Goal: Navigation & Orientation: Find specific page/section

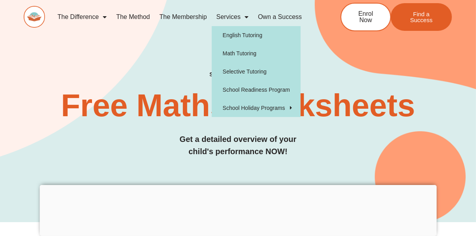
click at [241, 19] on link "Services" at bounding box center [232, 17] width 41 height 18
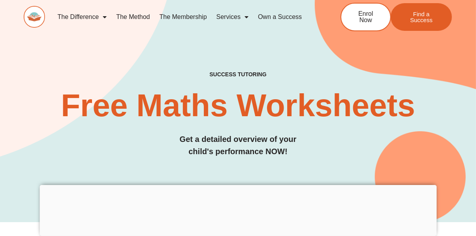
click at [242, 16] on span "Menu" at bounding box center [245, 17] width 8 height 14
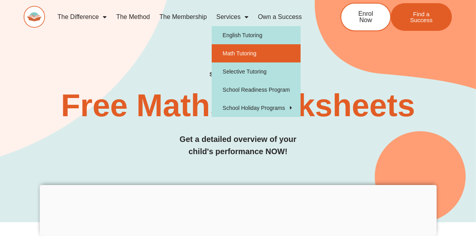
click at [245, 51] on link "Math Tutoring" at bounding box center [256, 53] width 89 height 18
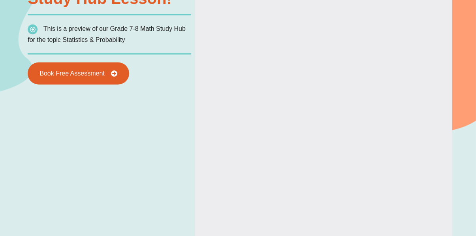
scroll to position [588, 0]
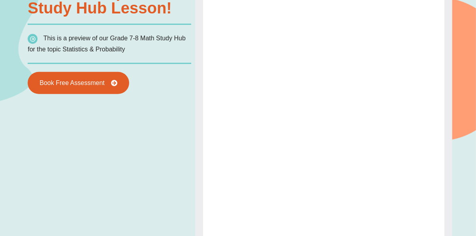
type input "*"
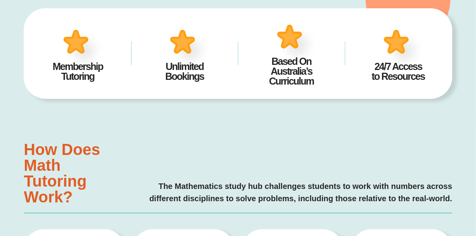
scroll to position [0, 0]
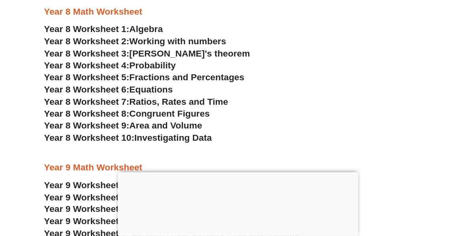
scroll to position [2538, 0]
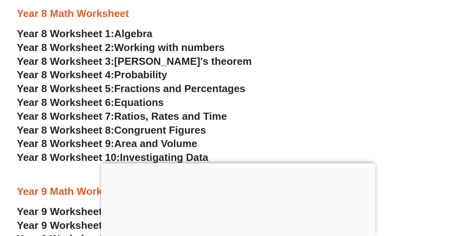
click at [237, 163] on div at bounding box center [238, 163] width 275 height 0
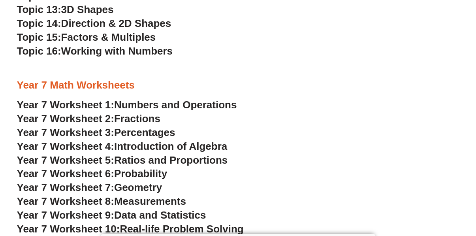
scroll to position [2278, 0]
